Goal: Go to known website: Access a specific website the user already knows

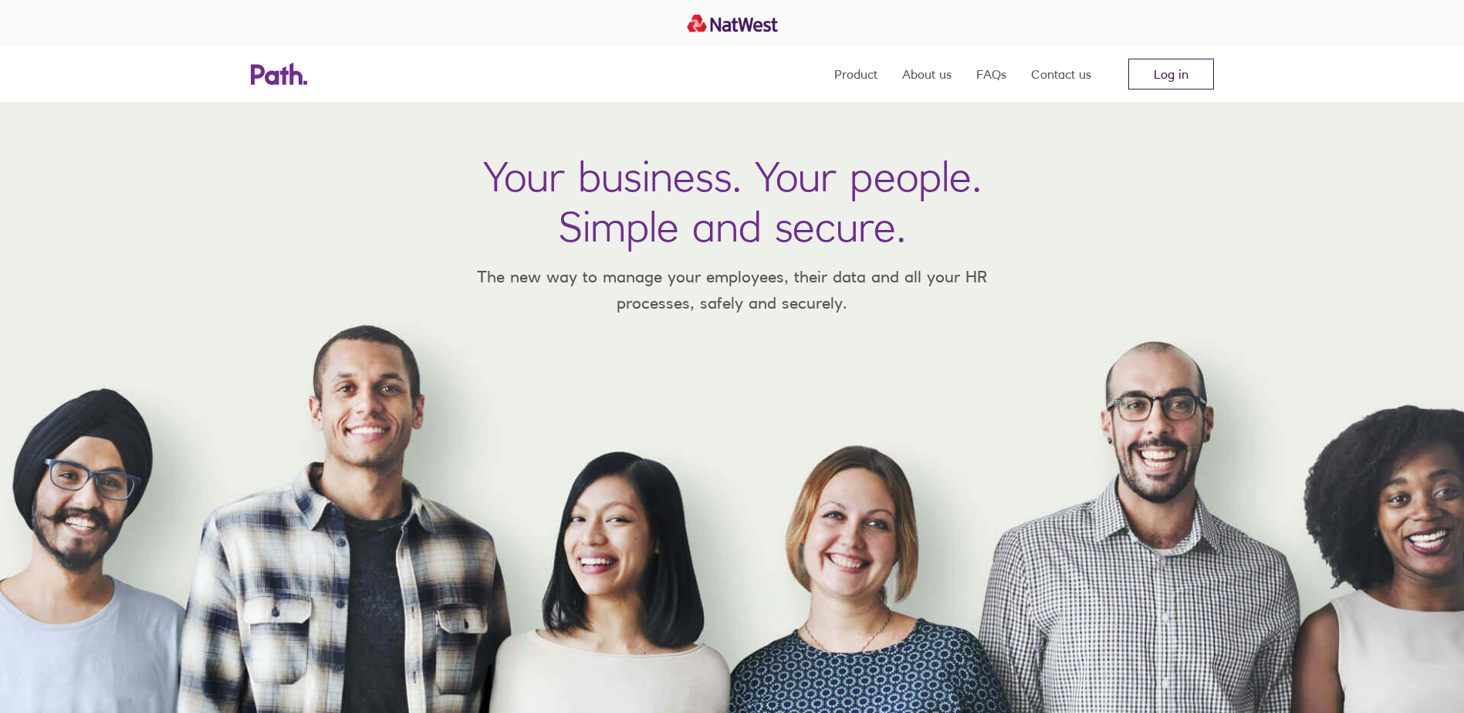
click at [1148, 80] on link "Log in" at bounding box center [1171, 74] width 86 height 31
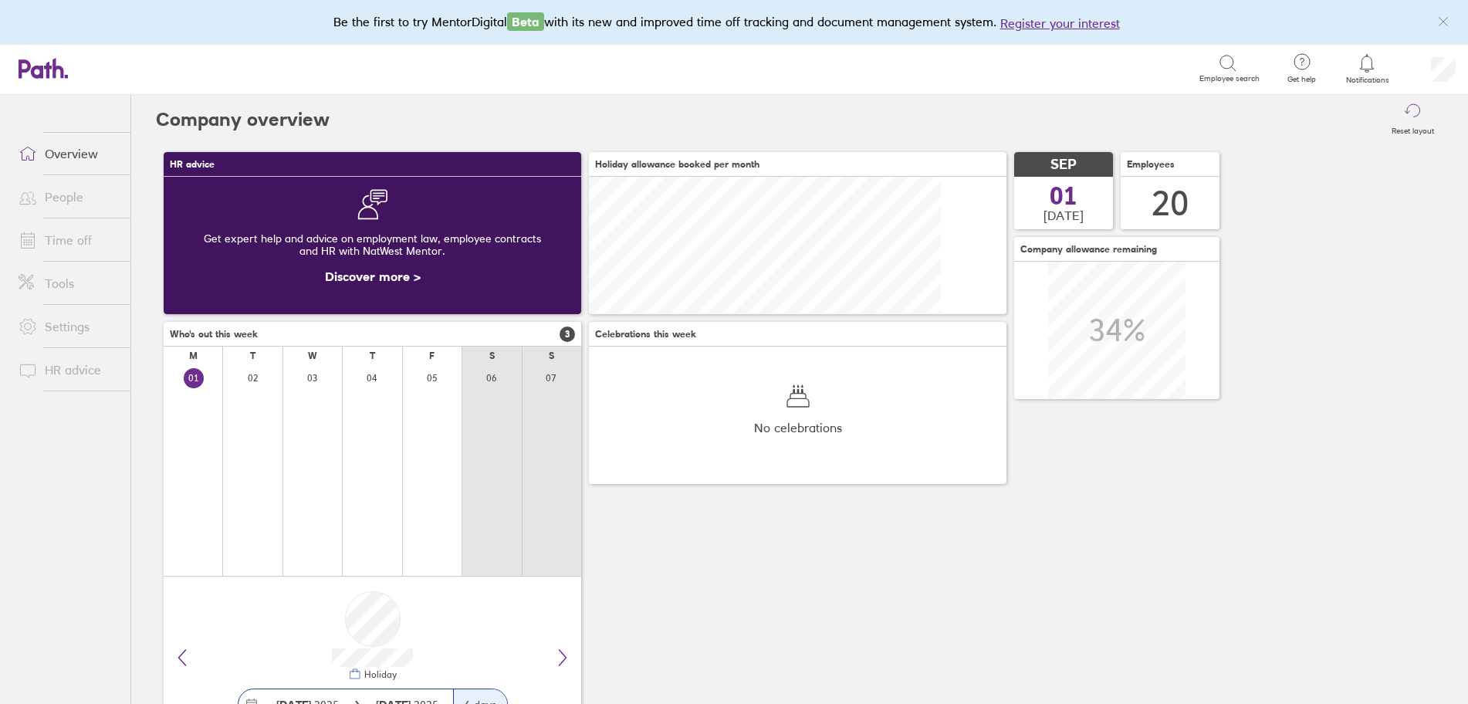
scroll to position [137, 352]
